Goal: Task Accomplishment & Management: Manage account settings

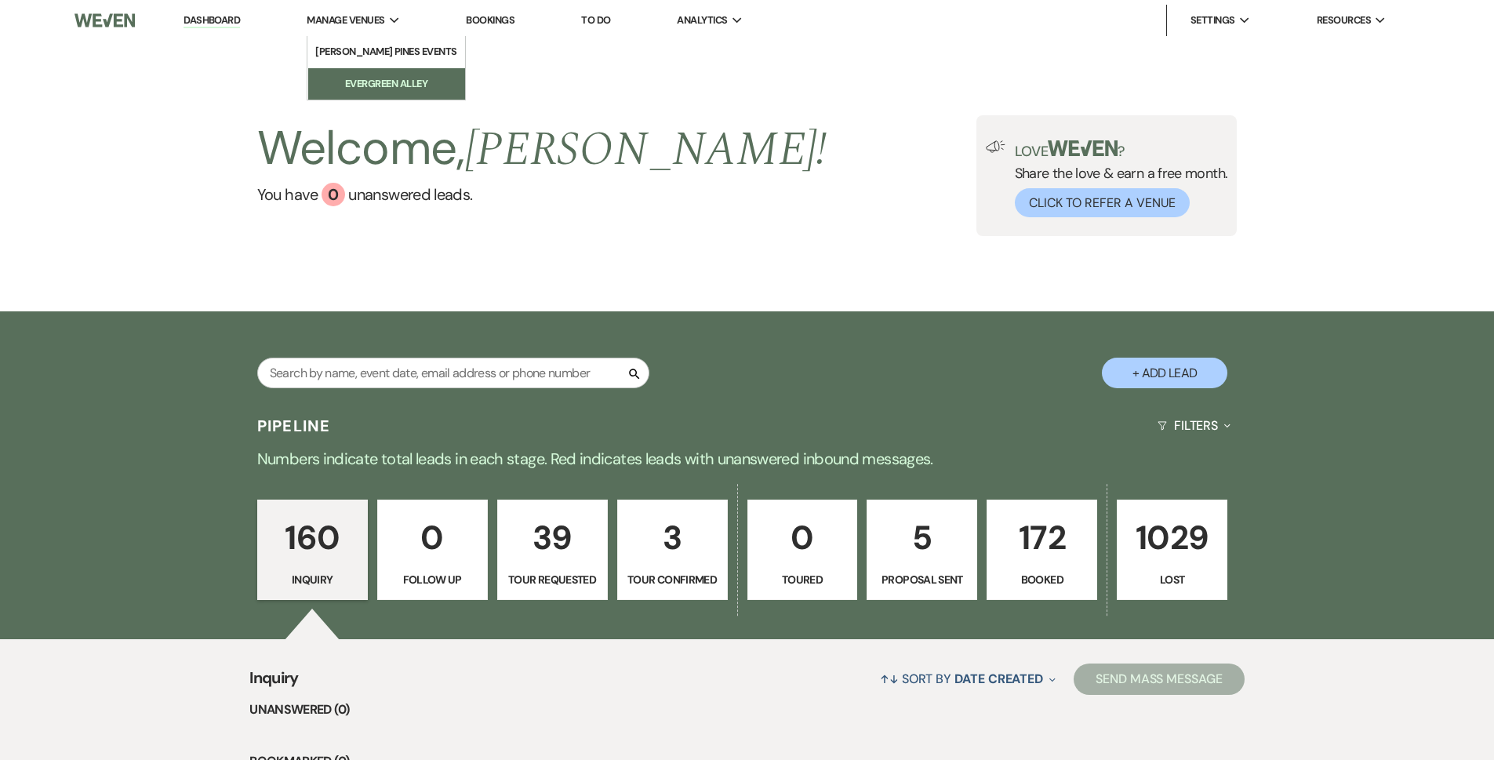
click at [417, 80] on li "Evergreen Alley" at bounding box center [386, 84] width 141 height 16
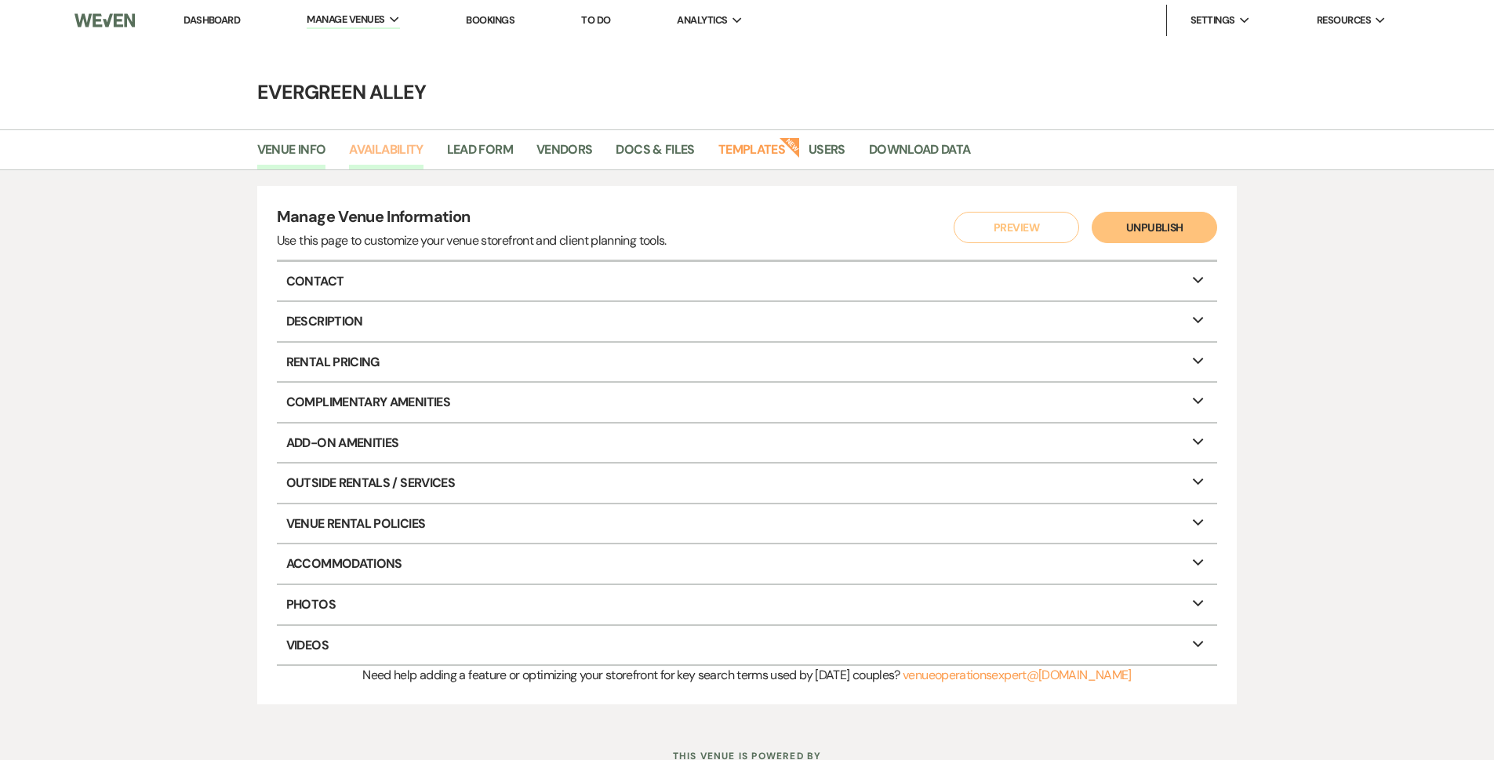
click at [408, 142] on link "Availability" at bounding box center [386, 155] width 74 height 30
select select "2"
select select "2026"
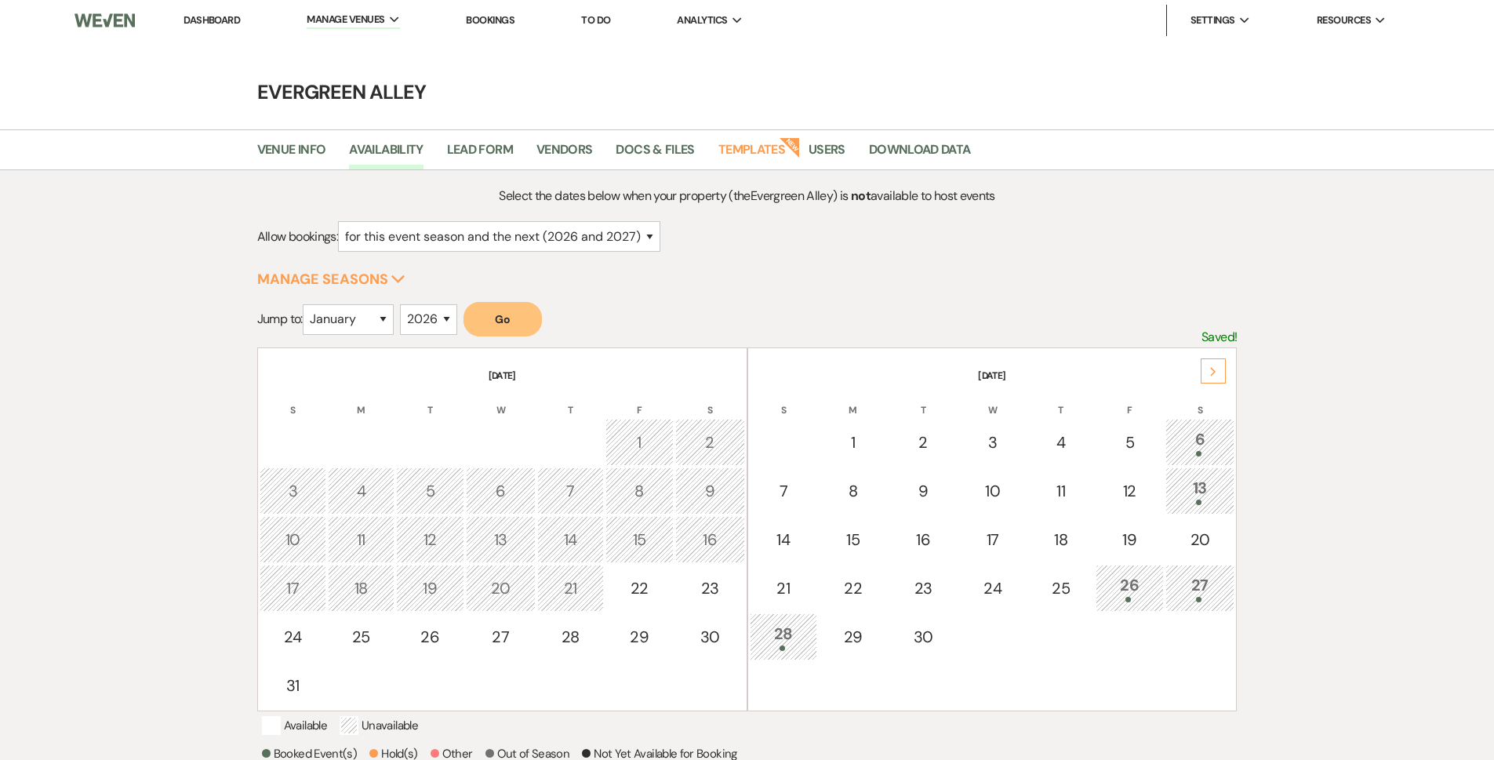
click at [519, 332] on button "Go" at bounding box center [503, 319] width 78 height 35
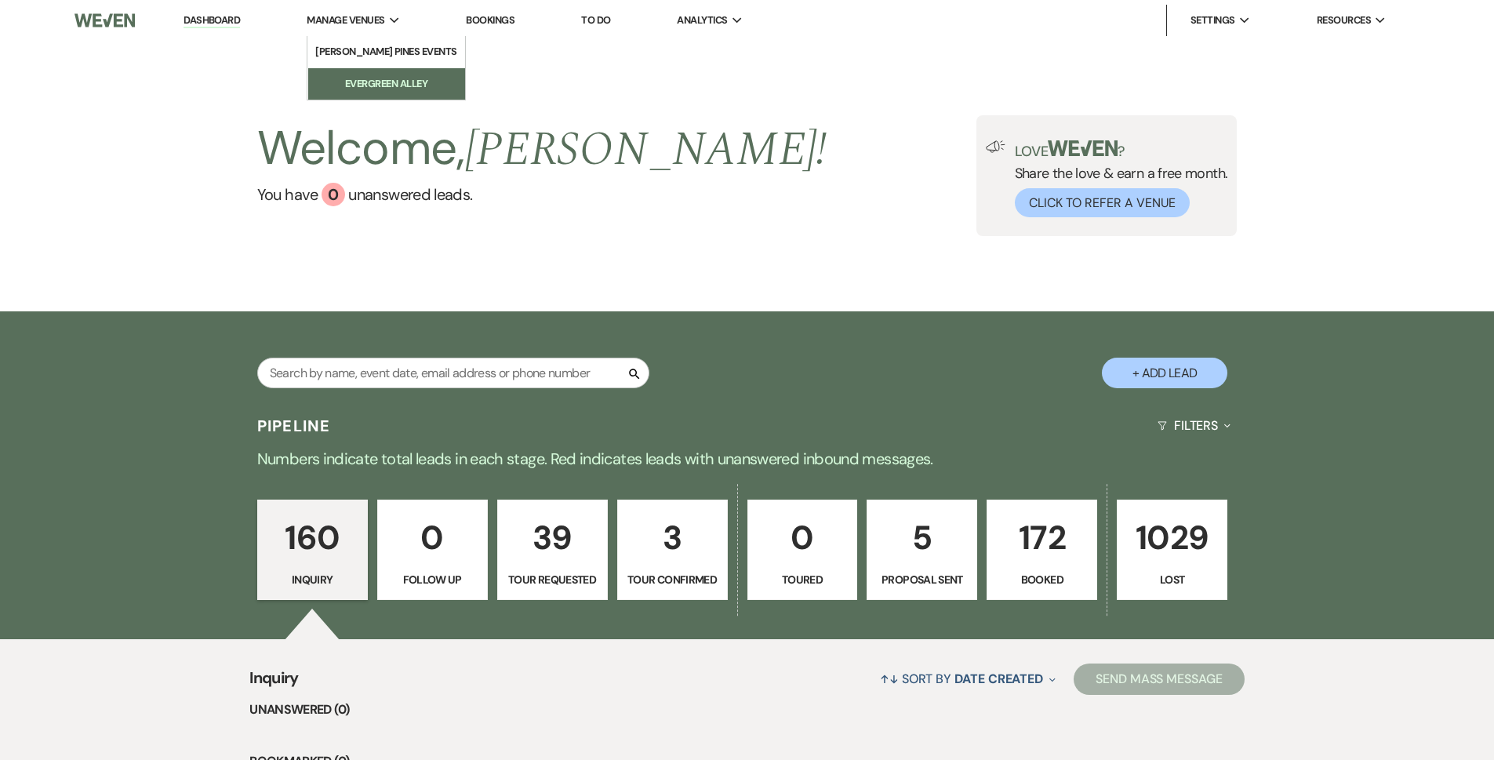
click at [399, 89] on li "Evergreen Alley" at bounding box center [386, 84] width 141 height 16
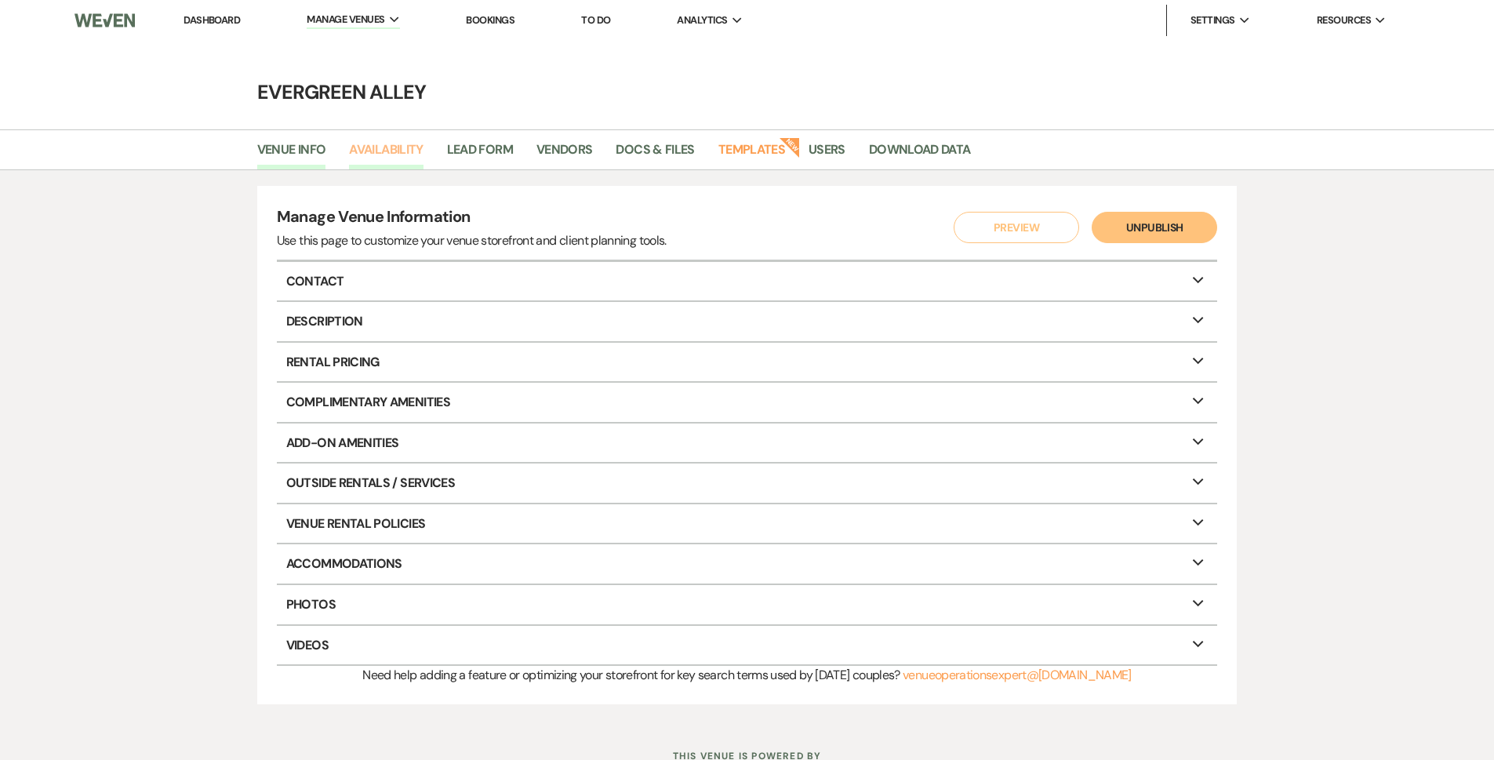
click at [405, 154] on link "Availability" at bounding box center [386, 155] width 74 height 30
select select "2"
select select "2026"
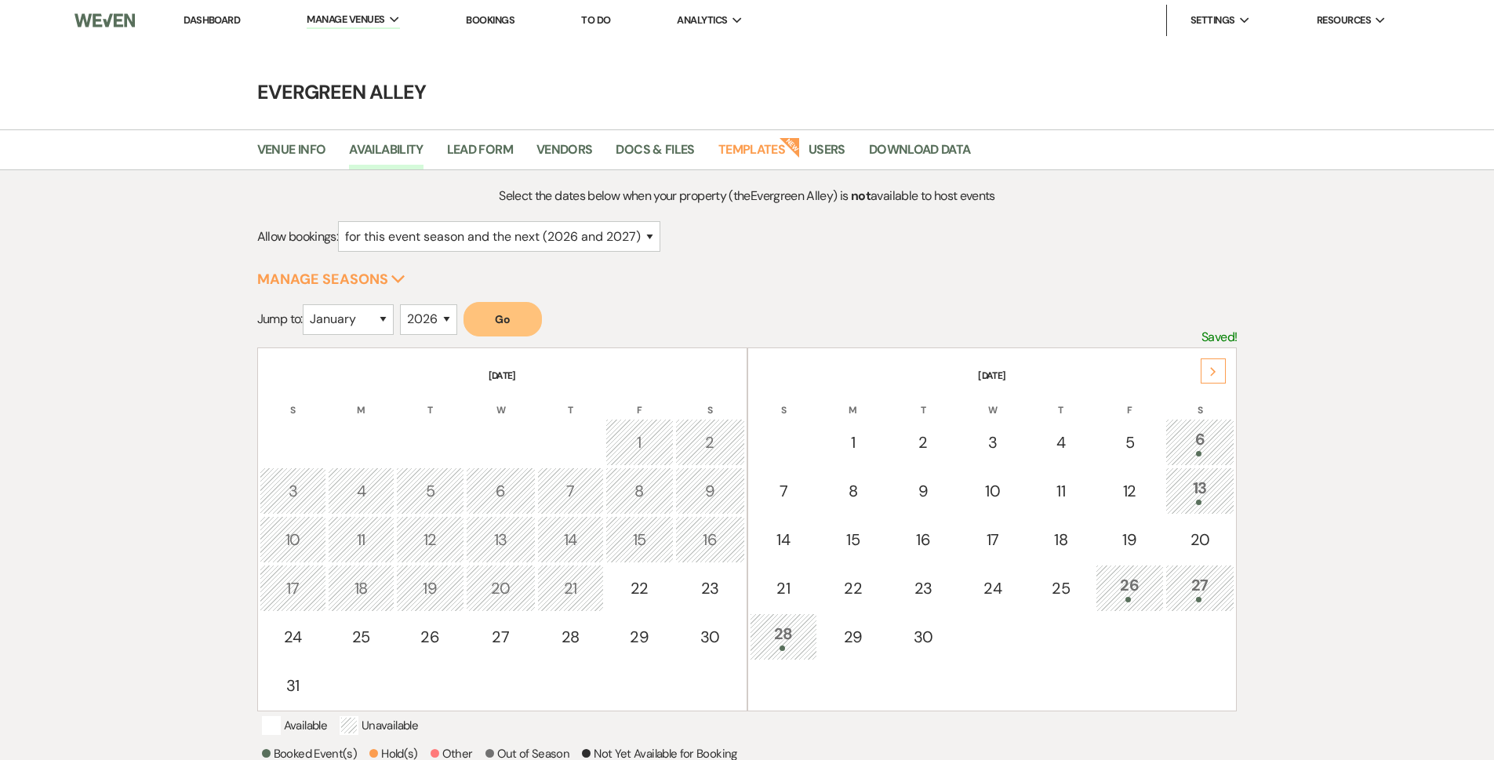
click at [515, 320] on button "Go" at bounding box center [503, 319] width 78 height 35
